Goal: Task Accomplishment & Management: Use online tool/utility

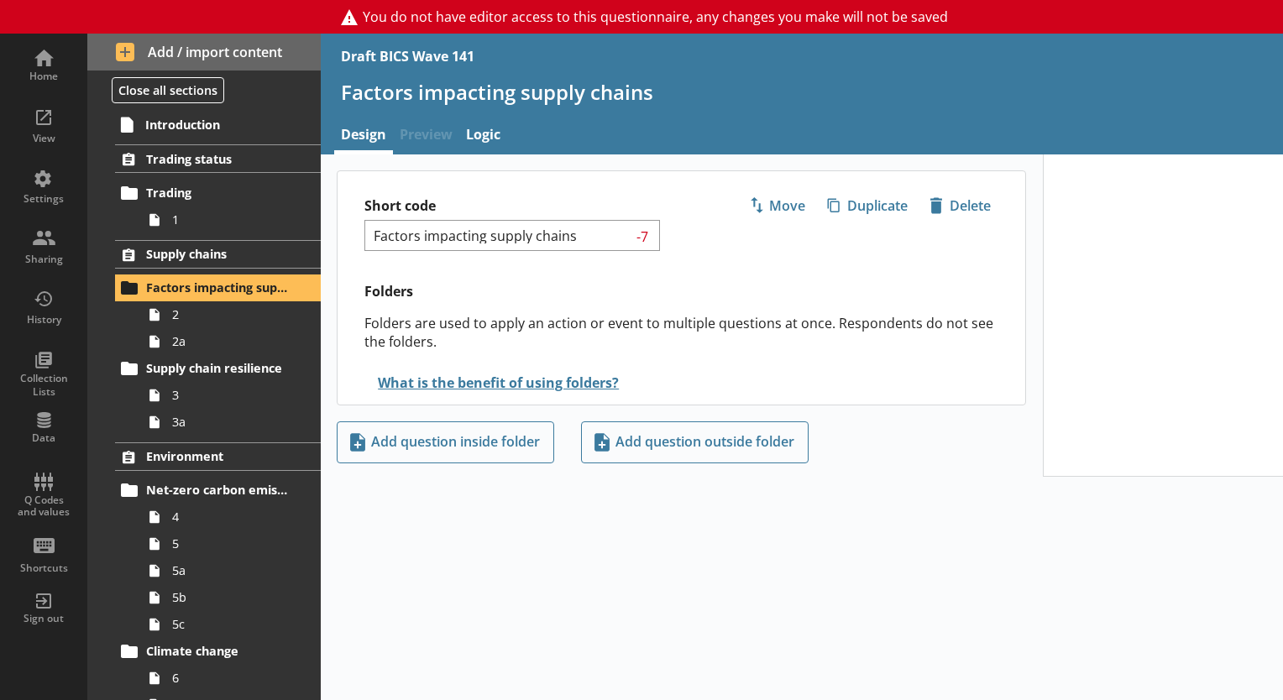
click at [237, 139] on div "Introduction Trading status Trading 1 Supply chains Factors impacting supply ch…" at bounding box center [203, 404] width 233 height 591
click at [226, 126] on span "Introduction" at bounding box center [218, 125] width 146 height 16
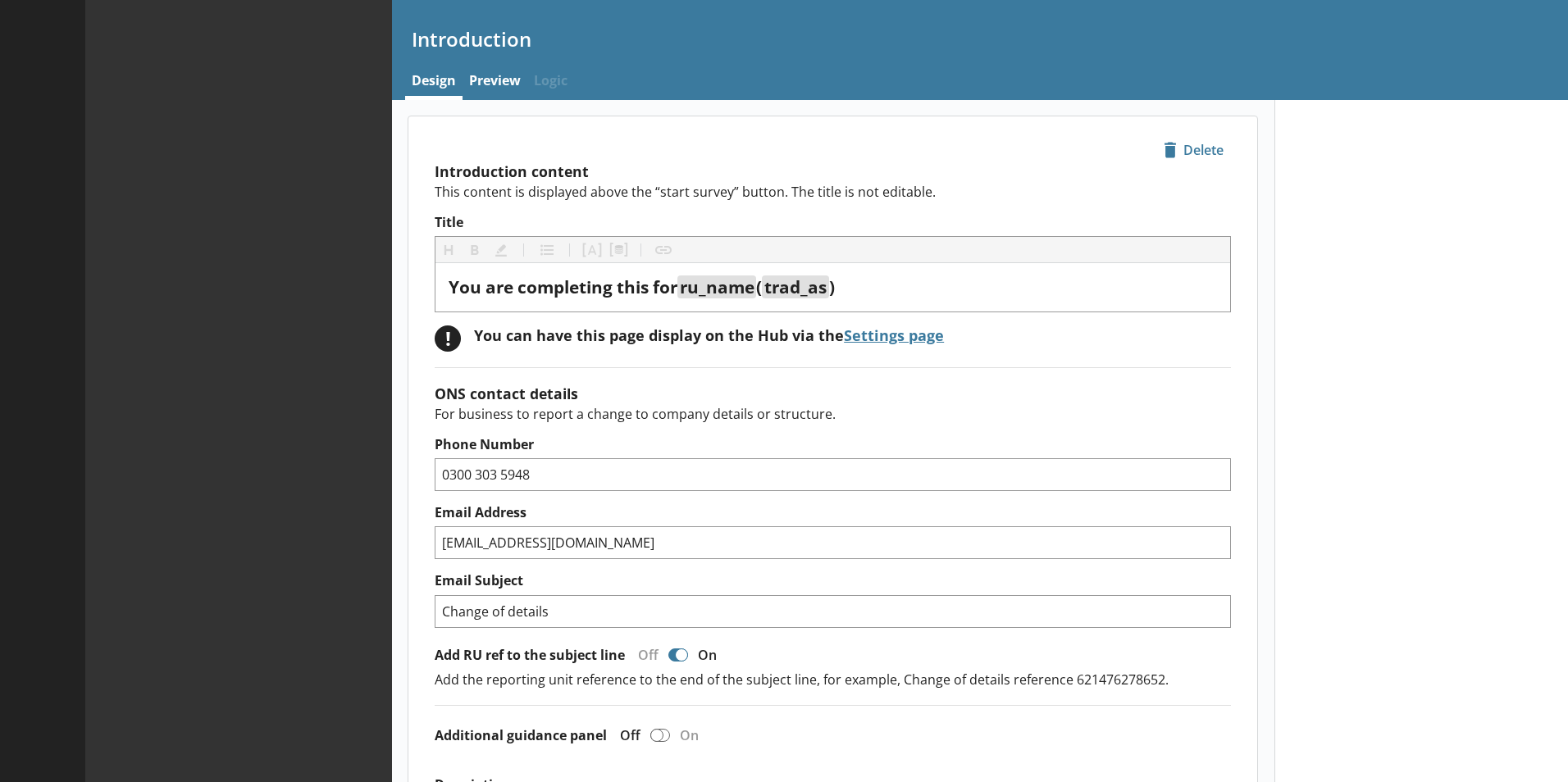
type textarea "x"
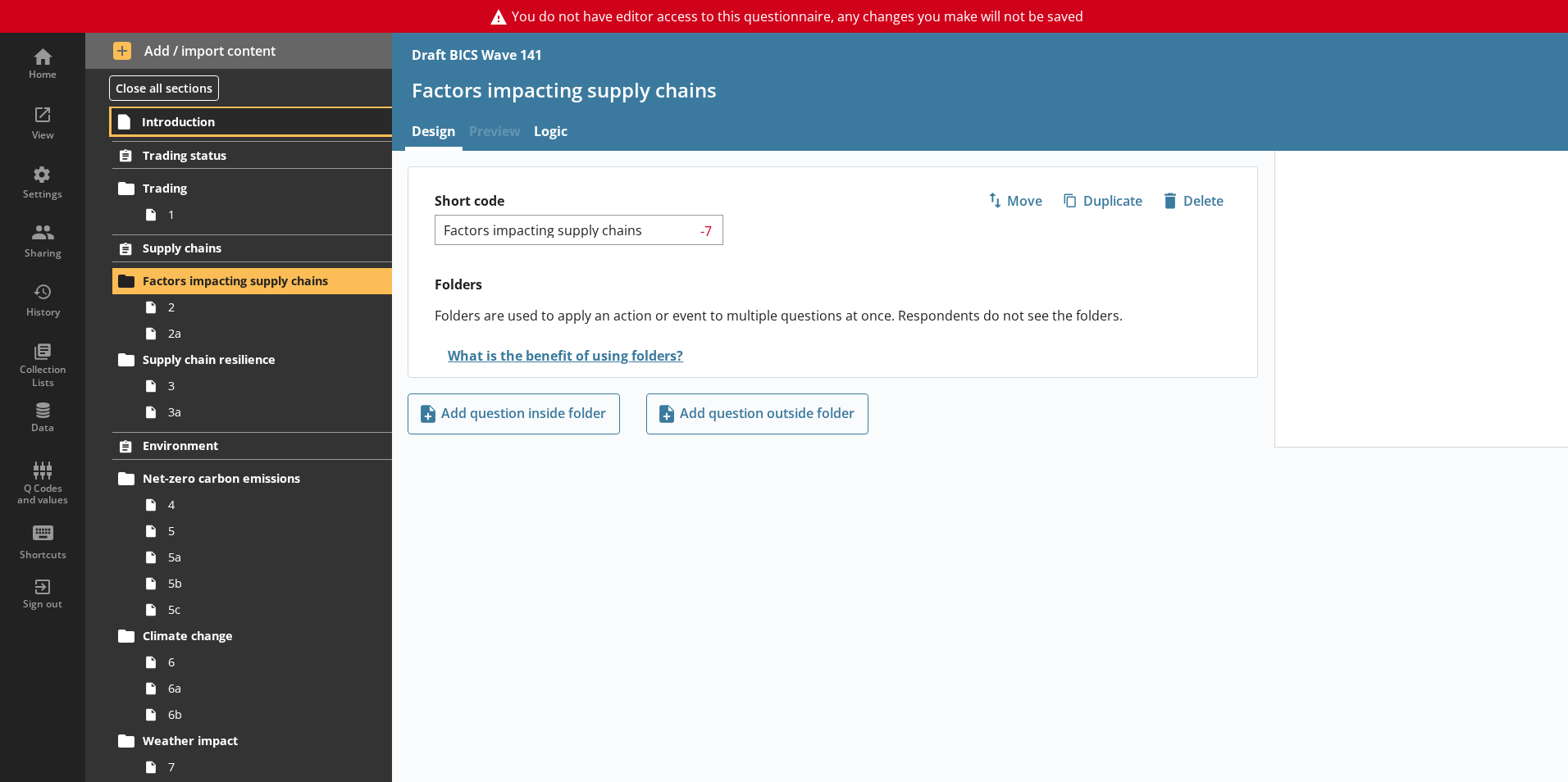
click at [190, 117] on span "Introduction" at bounding box center [242, 122] width 202 height 16
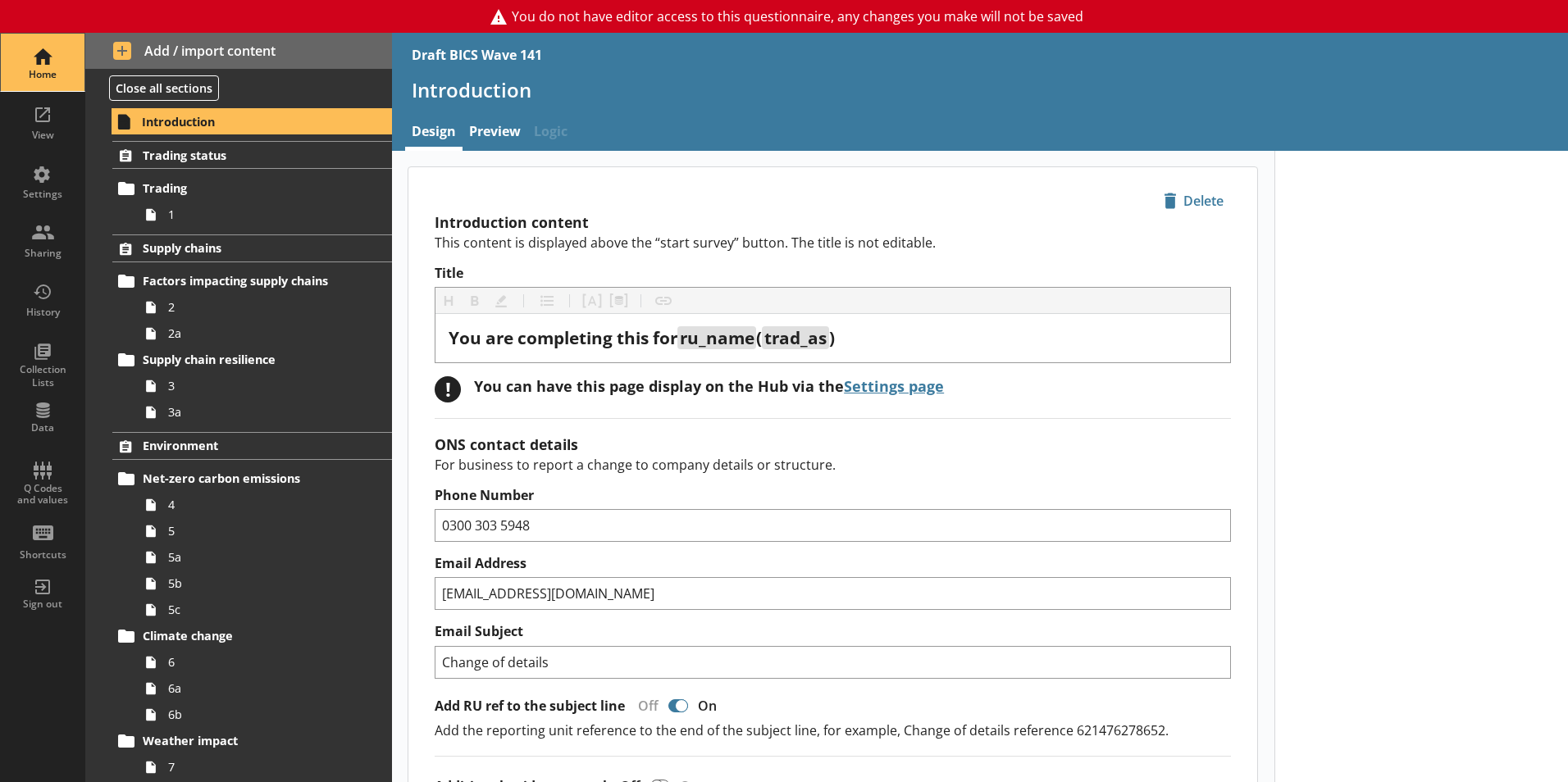
click at [42, 61] on div "Home" at bounding box center [42, 62] width 58 height 58
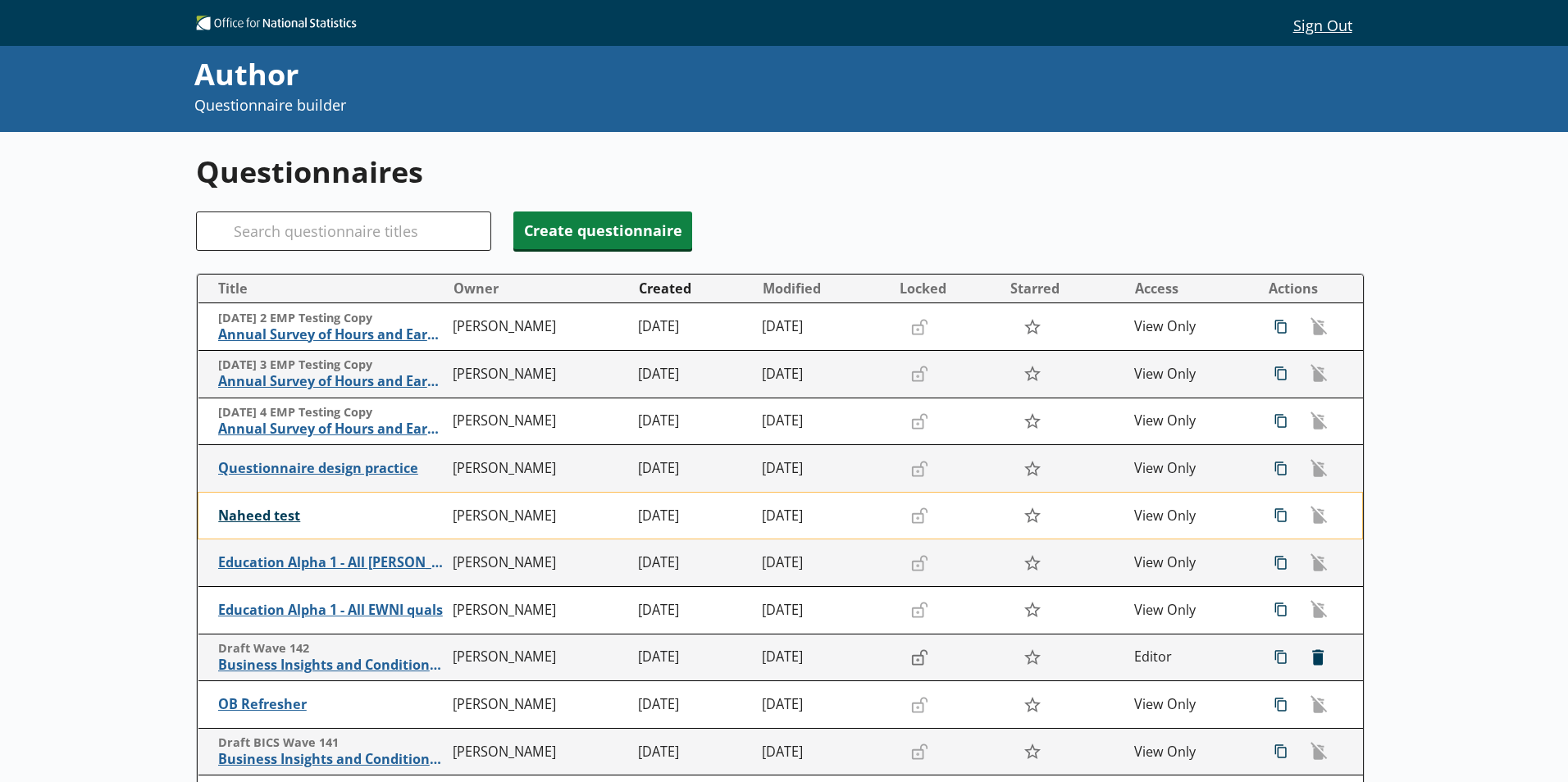
scroll to position [268, 0]
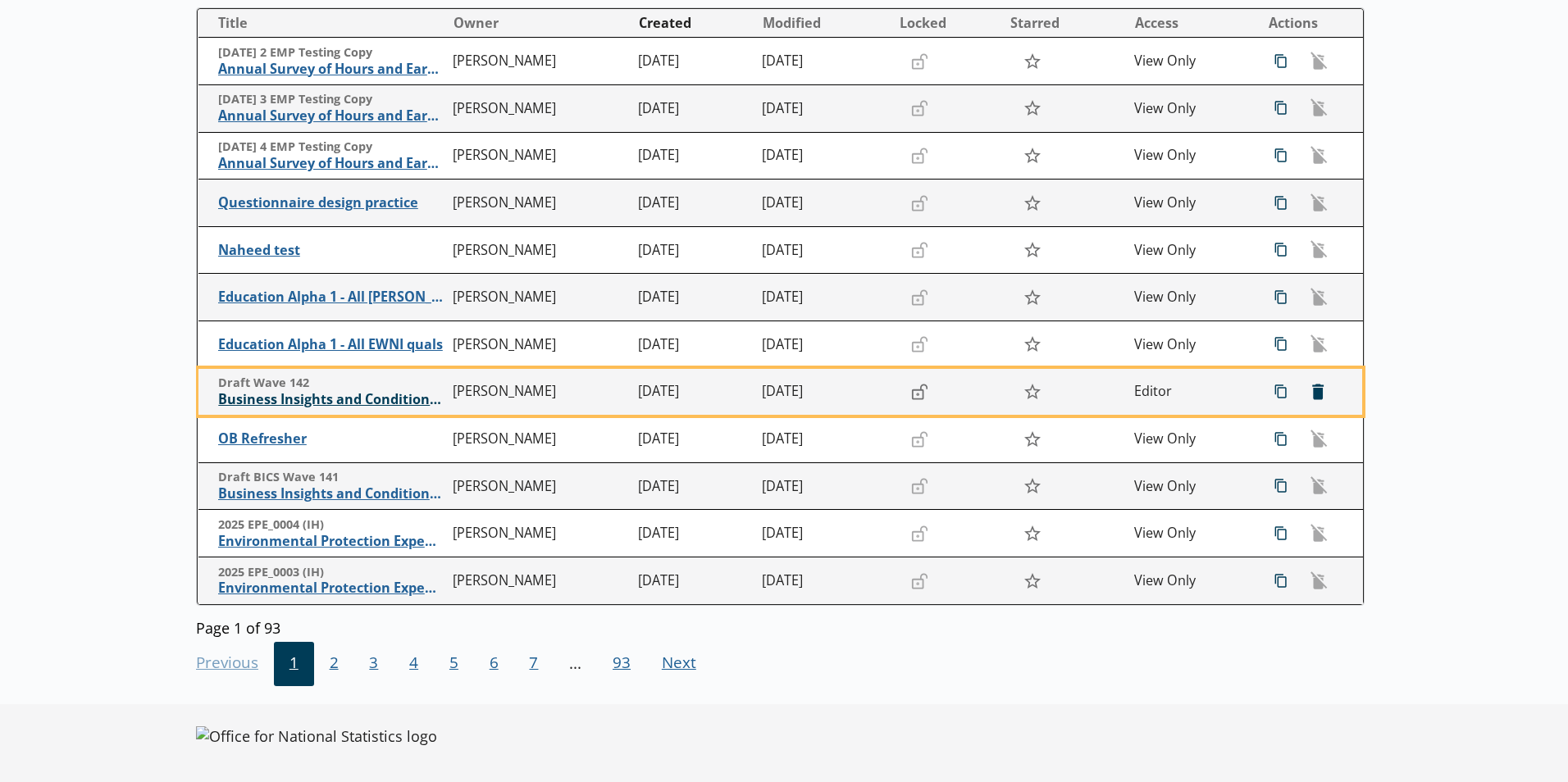
click at [361, 393] on span "Business Insights and Conditions Survey (BICS)" at bounding box center [331, 400] width 227 height 18
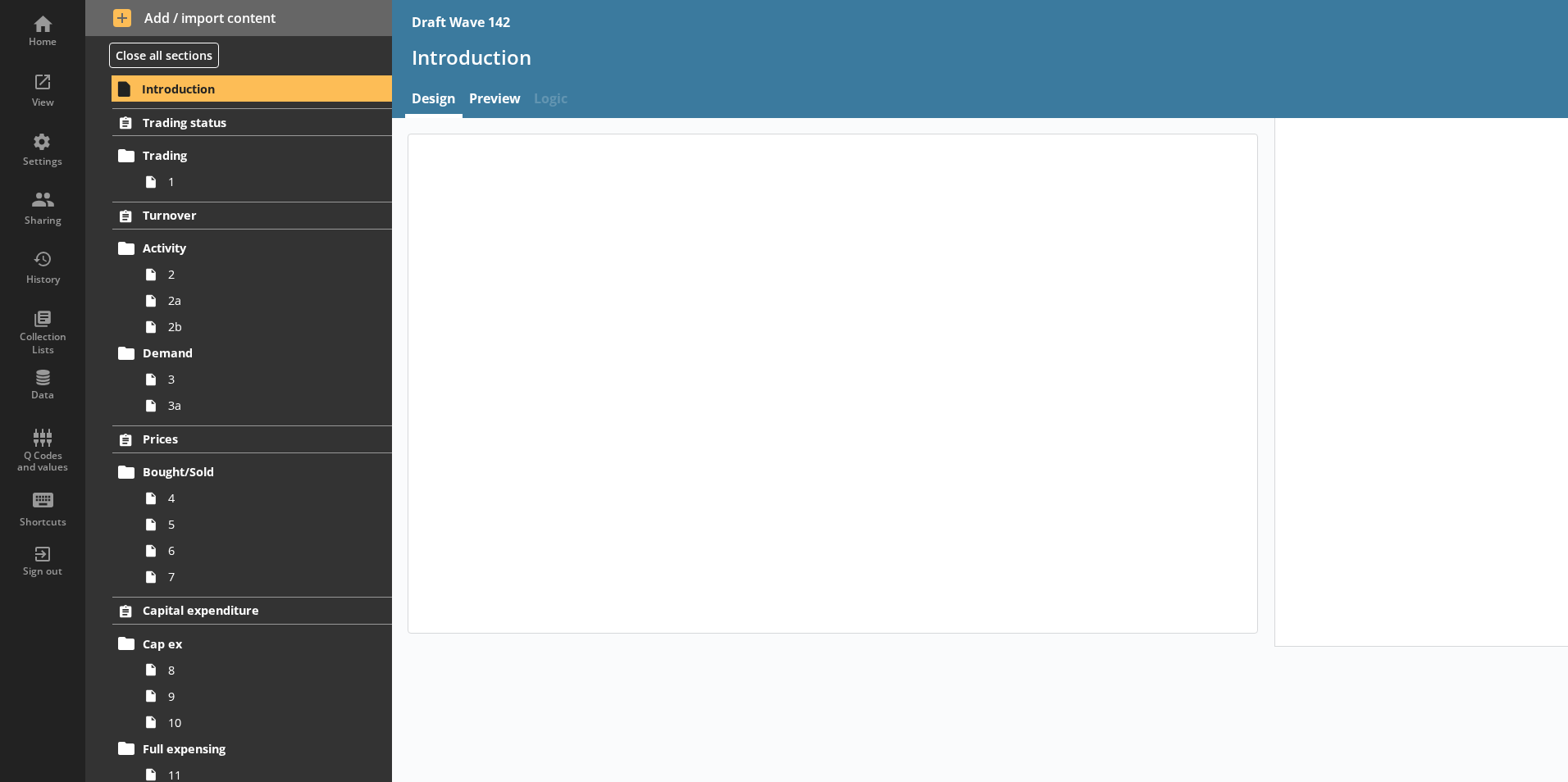
type textarea "x"
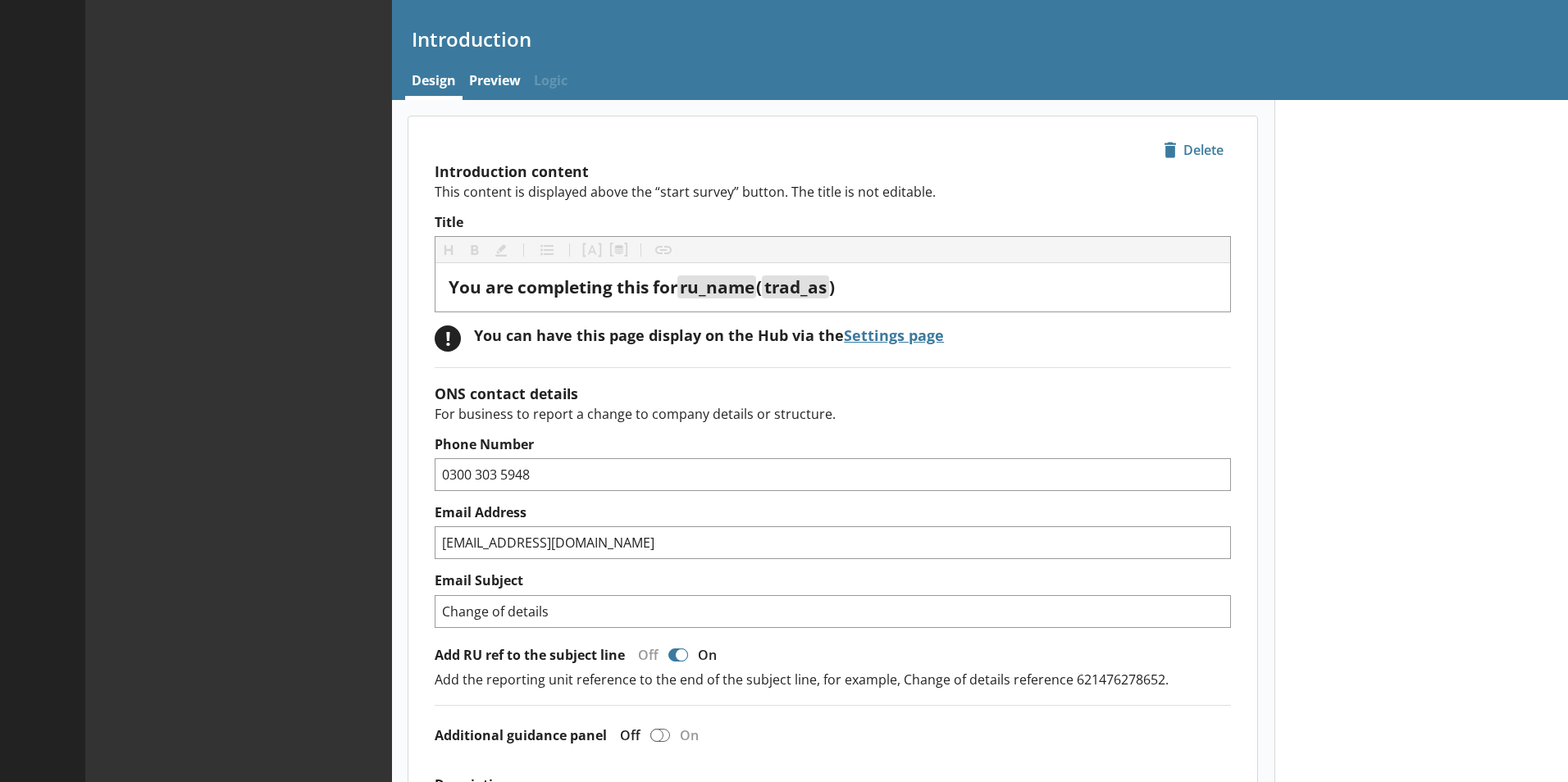
type textarea "x"
